Goal: Information Seeking & Learning: Learn about a topic

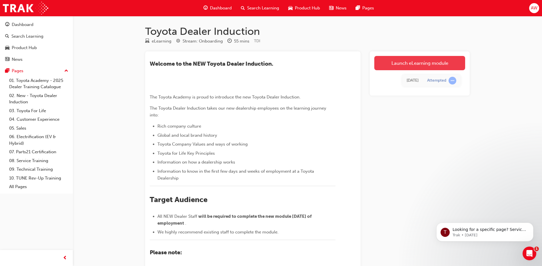
click at [427, 57] on link "Launch eLearning module" at bounding box center [419, 63] width 91 height 14
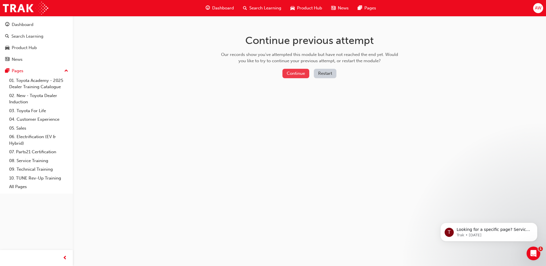
click at [304, 74] on button "Continue" at bounding box center [296, 73] width 27 height 9
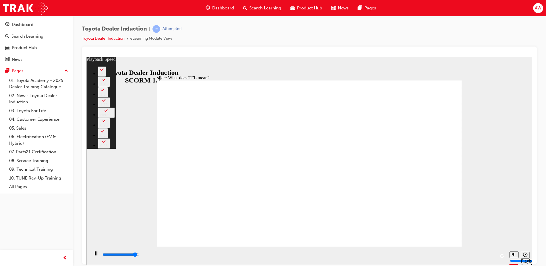
click at [98, 64] on icon "Sidebar Toggle" at bounding box center [93, 65] width 9 height 3
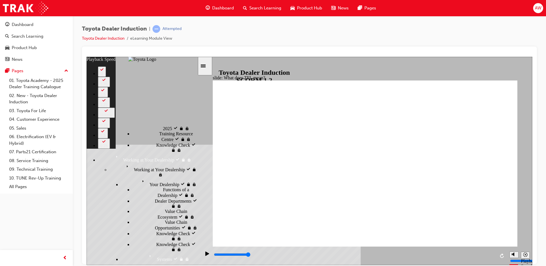
scroll to position [686, 0]
click at [155, 60] on span "What does TFL mean? visited" at bounding box center [176, 55] width 42 height 10
click at [138, 50] on div "TFL Training Course Name & Codes TFL Training Course Name & Codes" at bounding box center [164, 42] width 65 height 16
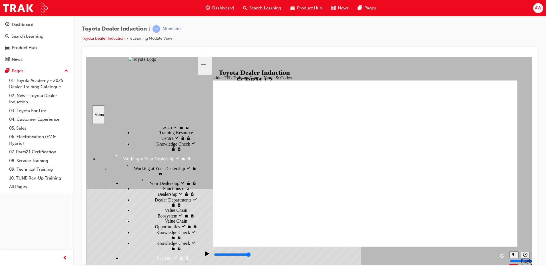
click at [143, 61] on div "What does TFL mean? visited What does TFL mean?" at bounding box center [164, 55] width 65 height 11
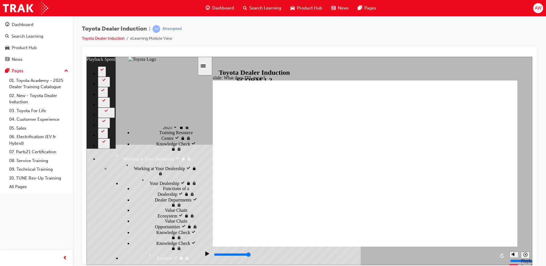
type input "10800"
type input "123"
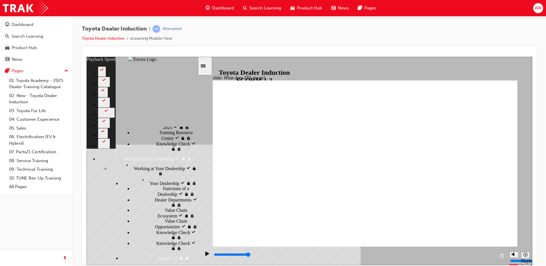
type input "139"
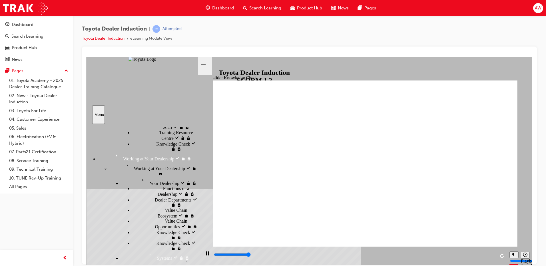
type input "5000"
radio input "true"
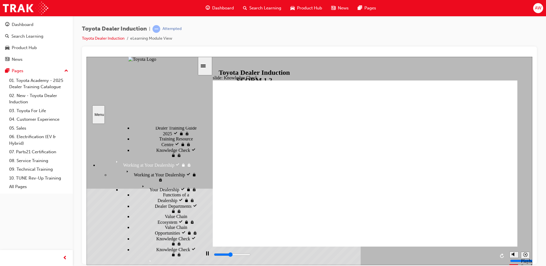
type input "2300"
radio input "true"
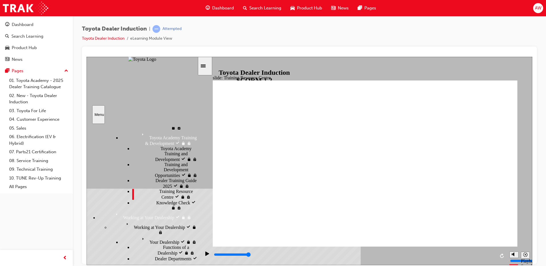
type input "5000"
radio input "true"
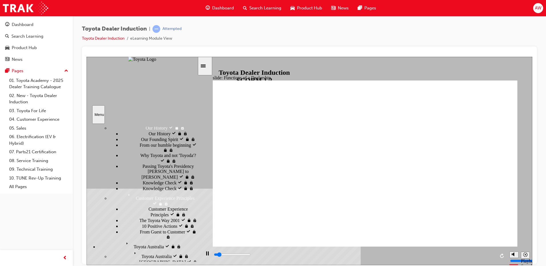
scroll to position [90, 0]
type input "13400"
click at [206, 255] on rect "Pause (Ctrl+Alt+P)" at bounding box center [206, 253] width 1 height 4
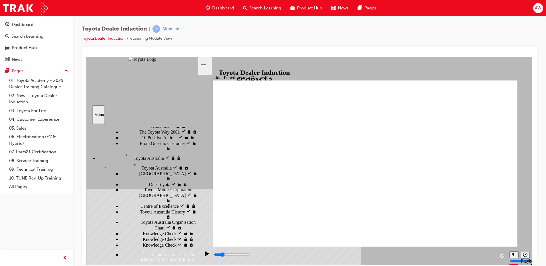
scroll to position [200, 0]
